Goal: Task Accomplishment & Management: Manage account settings

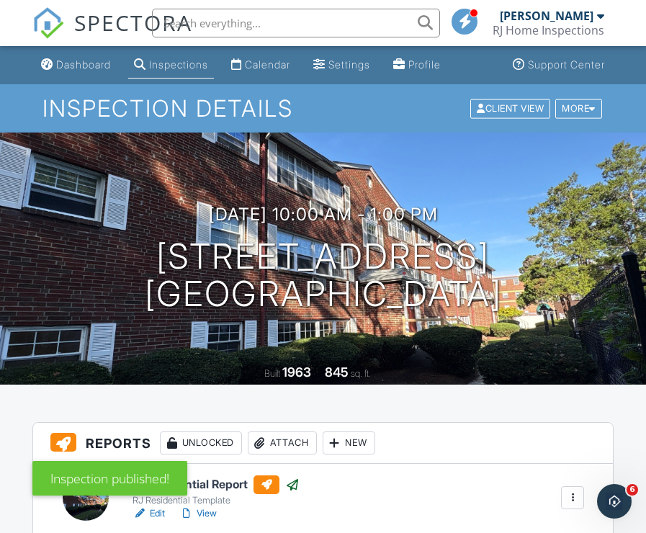
click at [160, 72] on link "Inspections" at bounding box center [171, 65] width 86 height 27
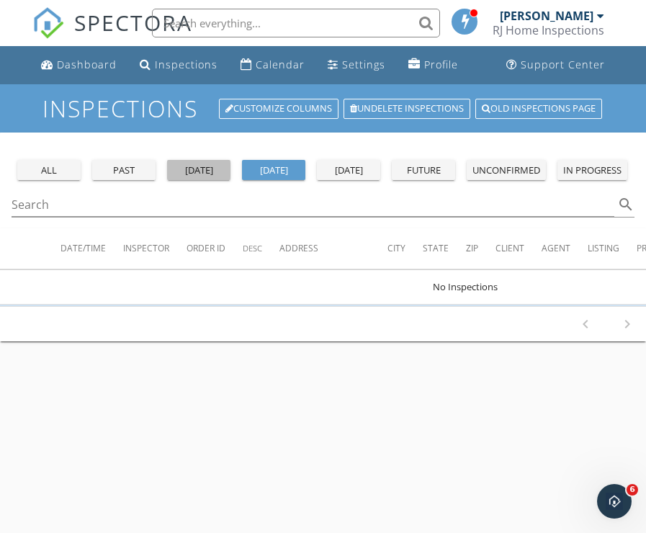
click at [203, 177] on div "yesterday" at bounding box center [199, 171] width 52 height 14
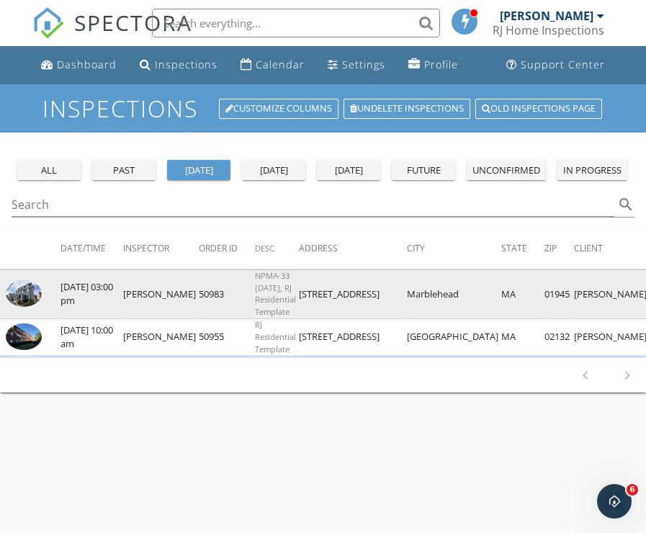
click at [29, 307] on img at bounding box center [24, 293] width 36 height 27
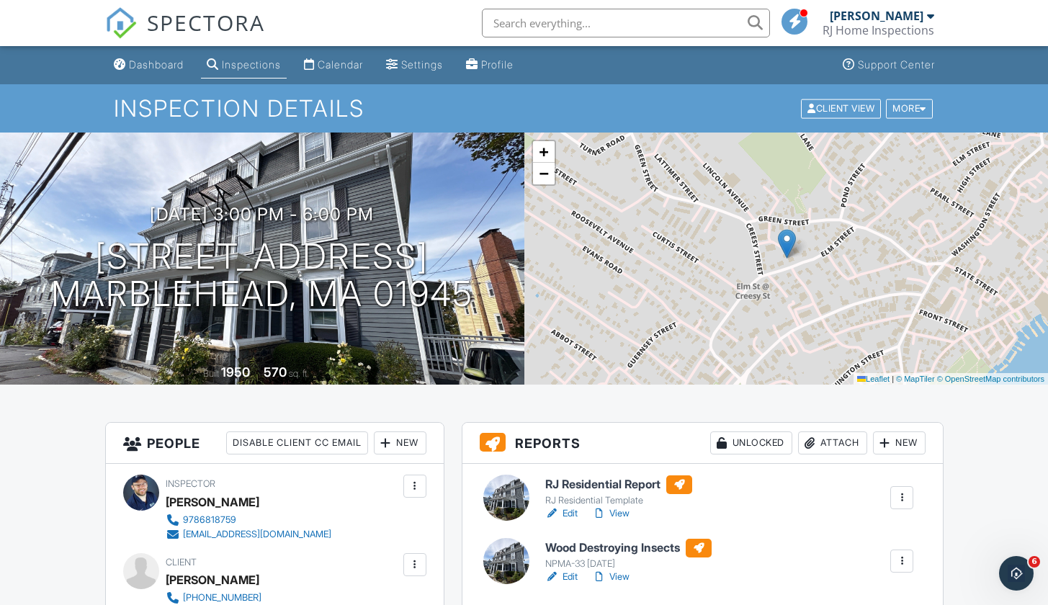
click at [623, 513] on link "View" at bounding box center [610, 513] width 37 height 14
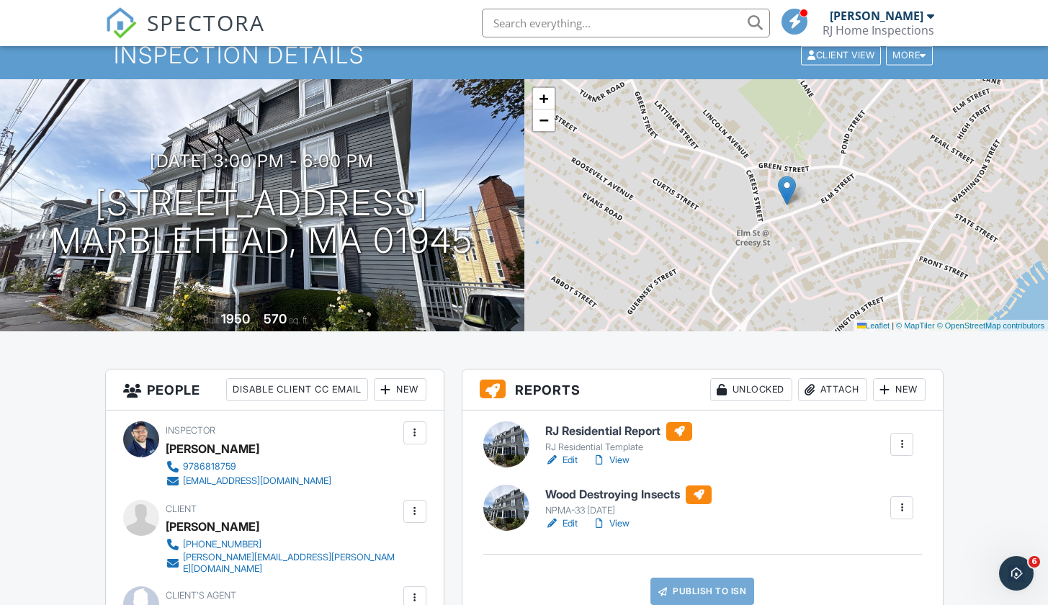
scroll to position [138, 0]
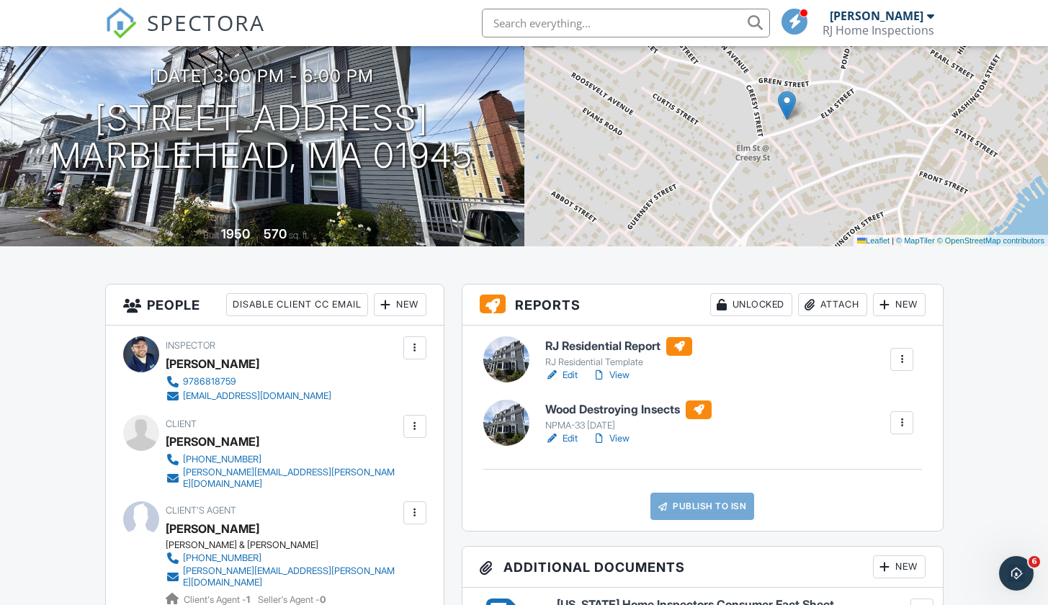
click at [609, 439] on link "View" at bounding box center [610, 439] width 37 height 14
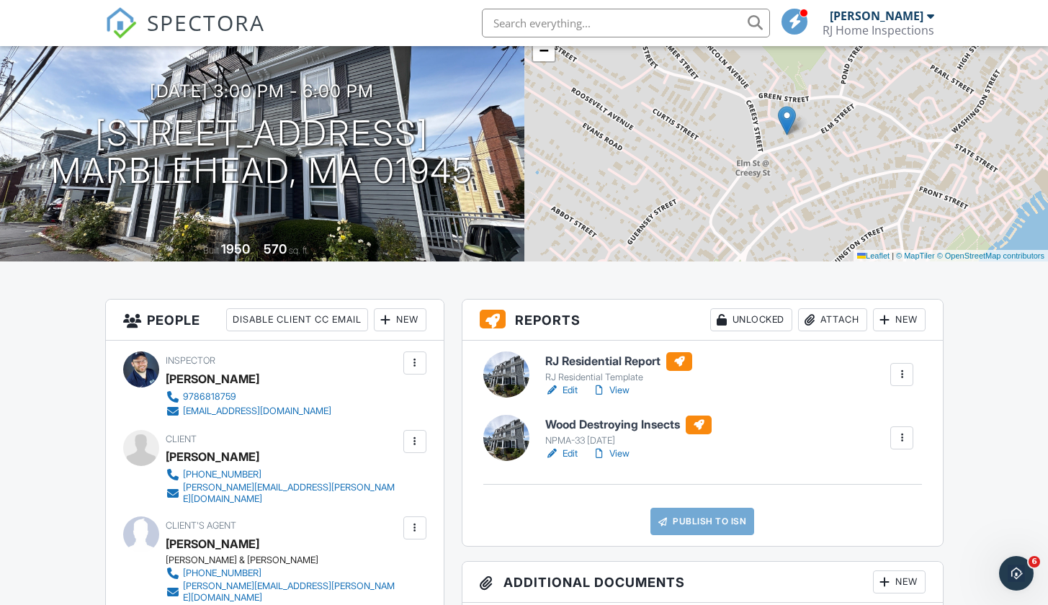
scroll to position [208, 0]
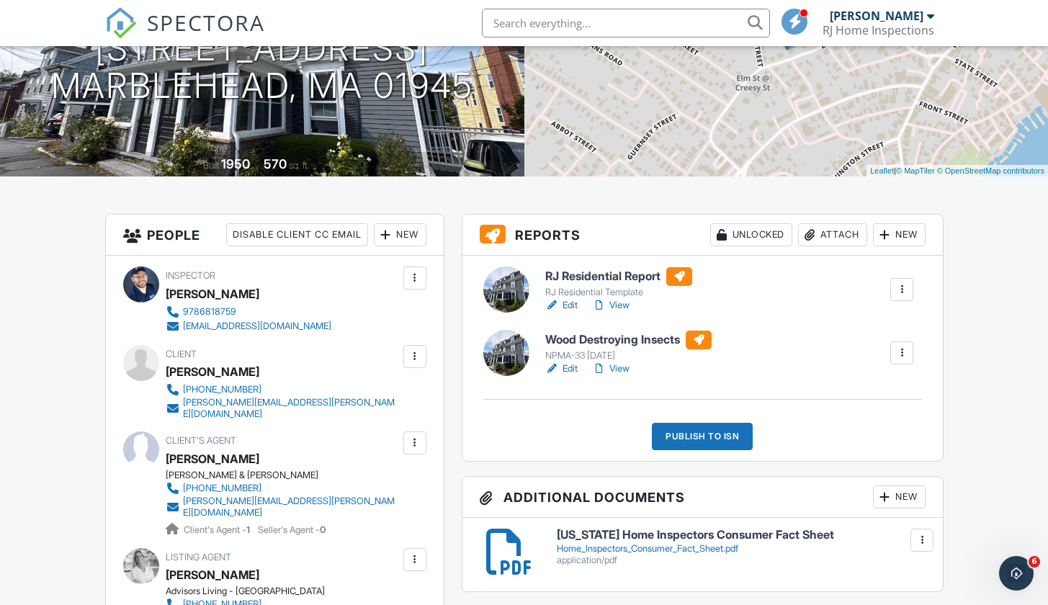
click at [689, 451] on div "RJ Residential Report RJ Residential Template Edit View Quick Publish Copy Dele…" at bounding box center [703, 358] width 481 height 205
click at [692, 436] on div "Publish to ISN" at bounding box center [702, 436] width 101 height 27
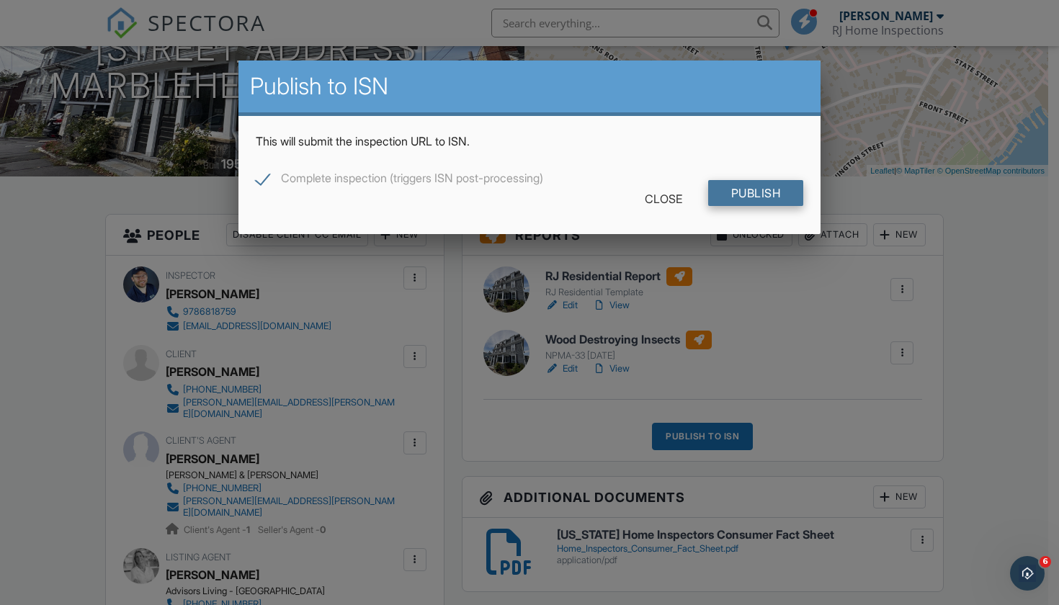
click at [752, 184] on input "Publish" at bounding box center [756, 193] width 96 height 26
